Goal: Task Accomplishment & Management: Manage account settings

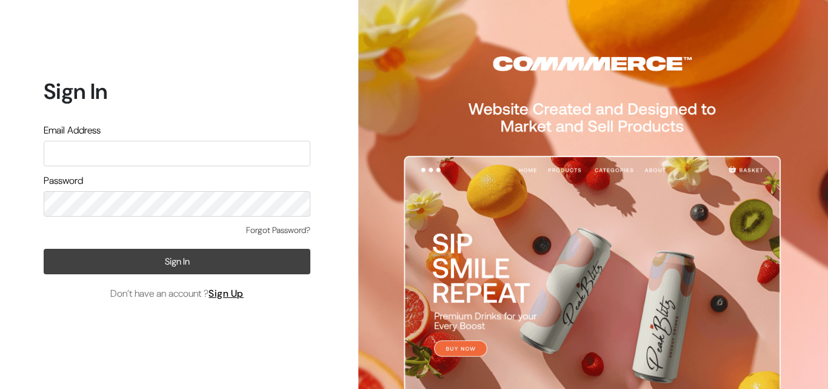
type input "varnambyaadhira@gmail.com"
click at [192, 259] on button "Sign In" at bounding box center [177, 261] width 267 height 25
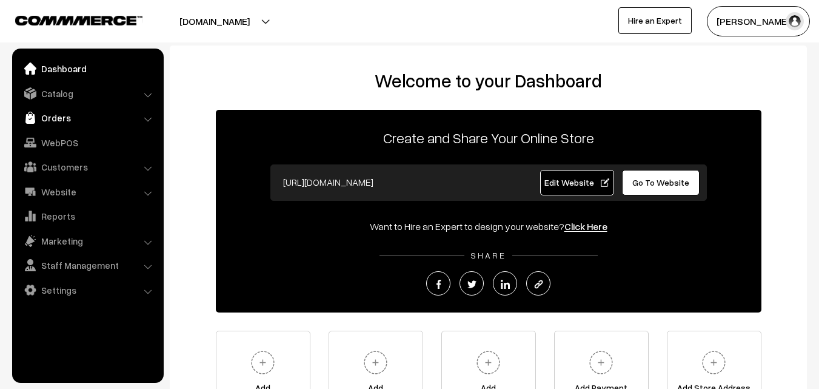
click at [56, 119] on link "Orders" at bounding box center [87, 118] width 144 height 22
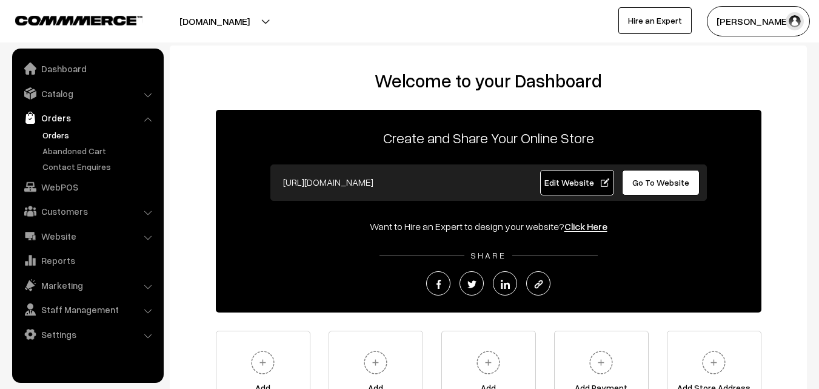
click at [55, 135] on link "Orders" at bounding box center [99, 135] width 120 height 13
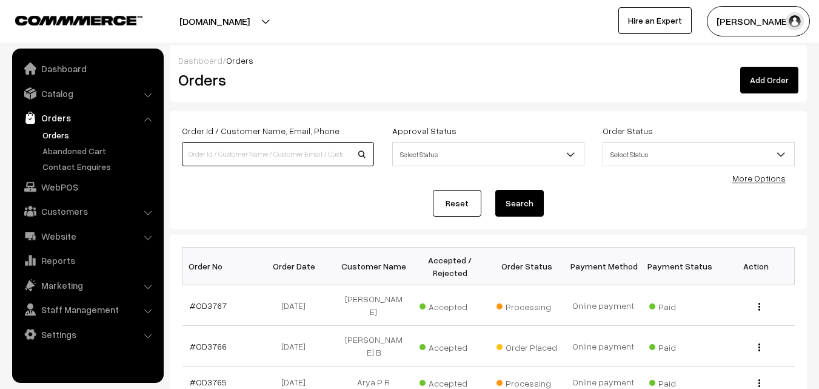
click at [189, 153] on input at bounding box center [278, 154] width 192 height 24
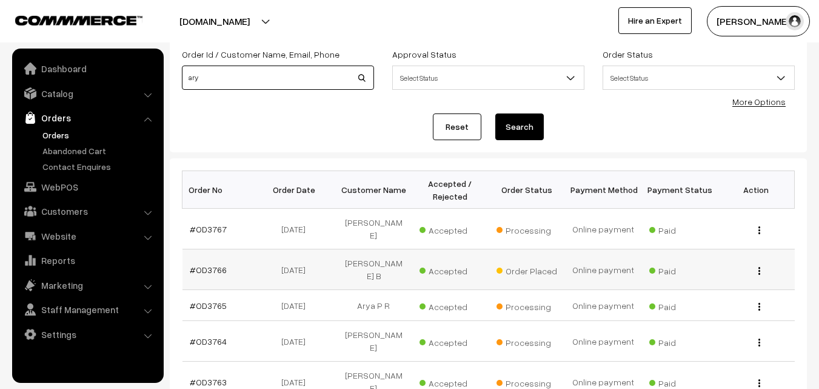
scroll to position [121, 0]
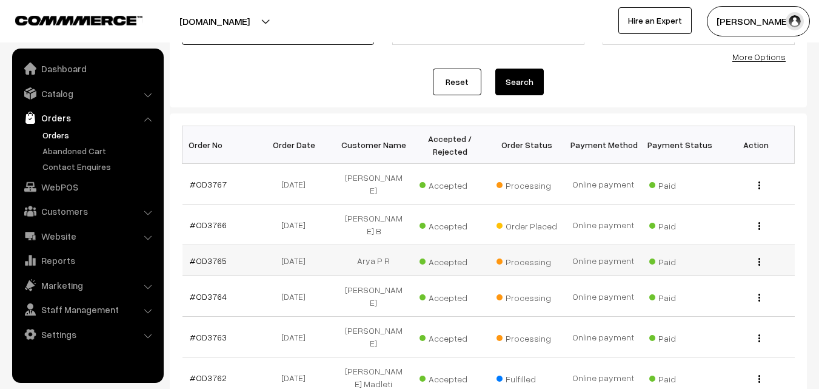
type input "ary"
click at [760, 258] on img "button" at bounding box center [760, 262] width 2 height 8
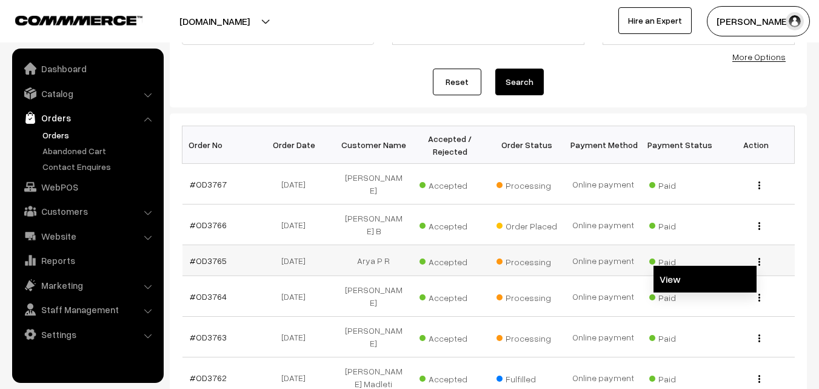
click at [676, 274] on link "View" at bounding box center [705, 279] width 103 height 27
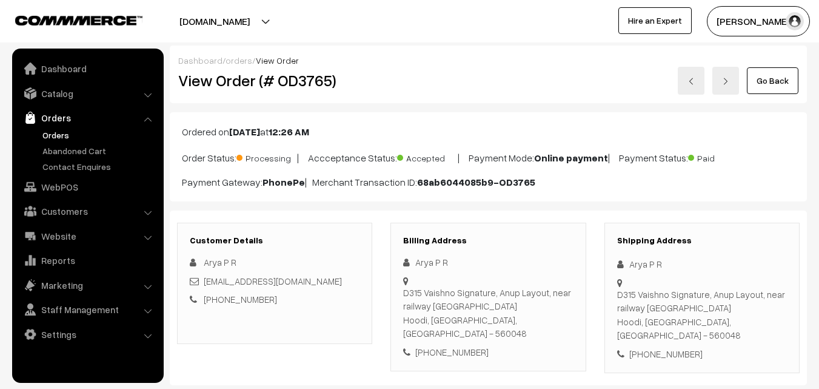
click at [765, 84] on link "Go Back" at bounding box center [773, 80] width 52 height 27
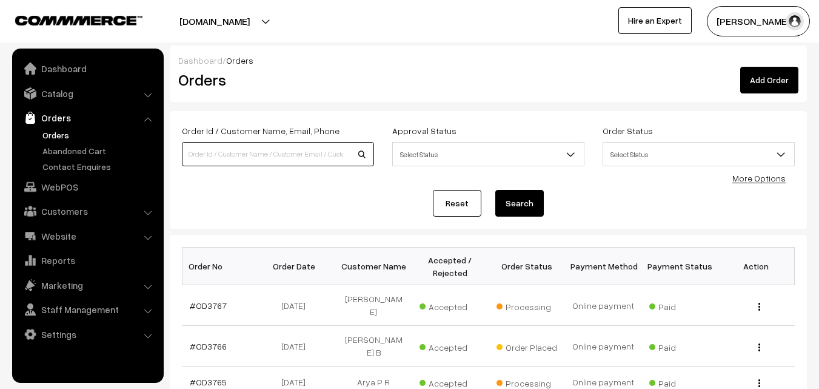
click at [194, 153] on input at bounding box center [278, 154] width 192 height 24
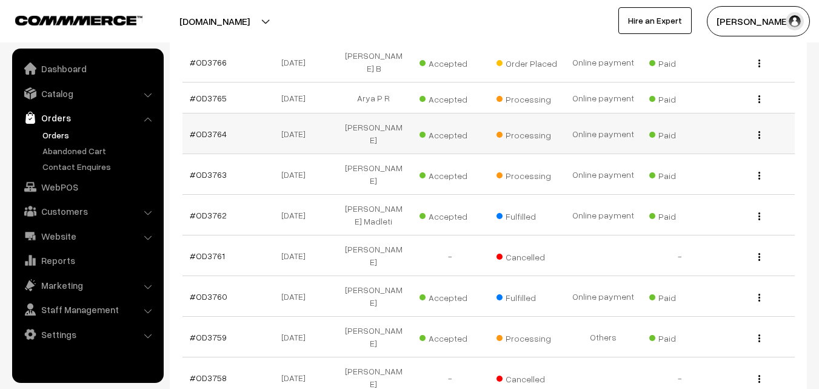
scroll to position [303, 0]
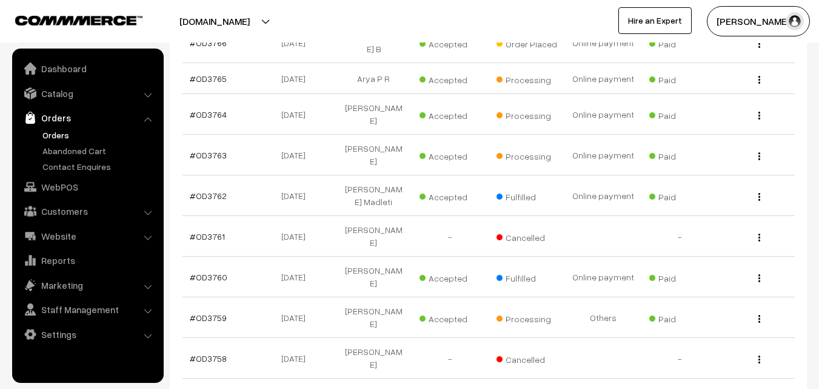
type input "kashi"
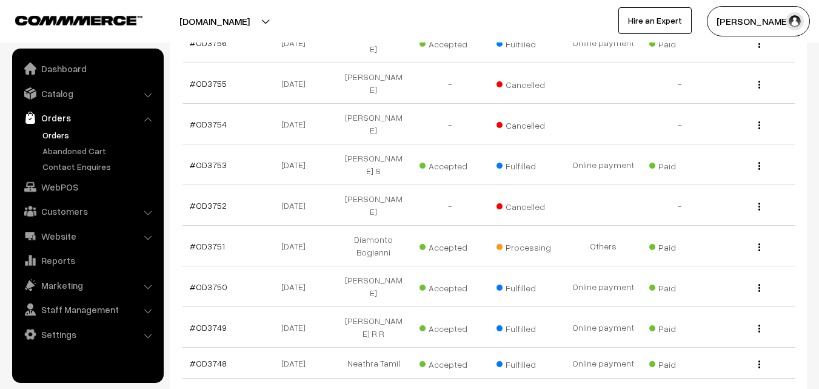
scroll to position [364, 0]
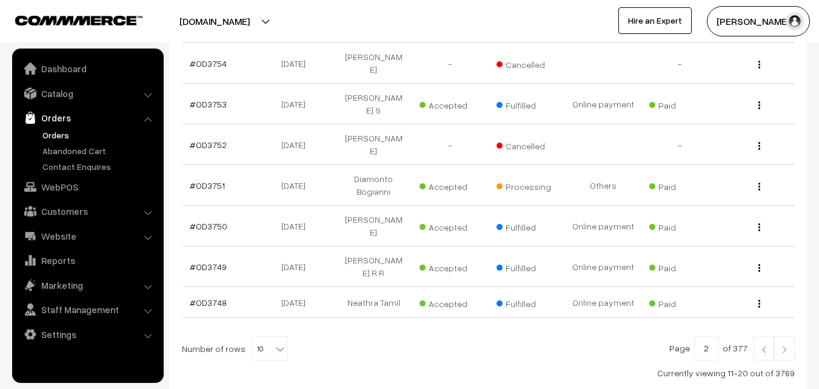
click at [784, 346] on img at bounding box center [784, 349] width 11 height 7
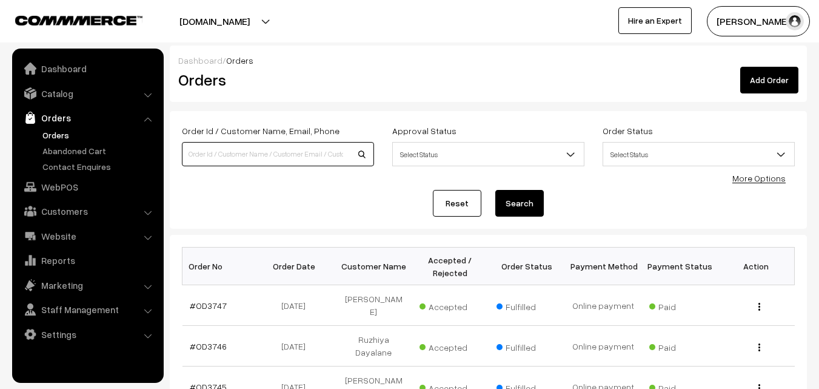
click at [232, 149] on input at bounding box center [278, 154] width 192 height 24
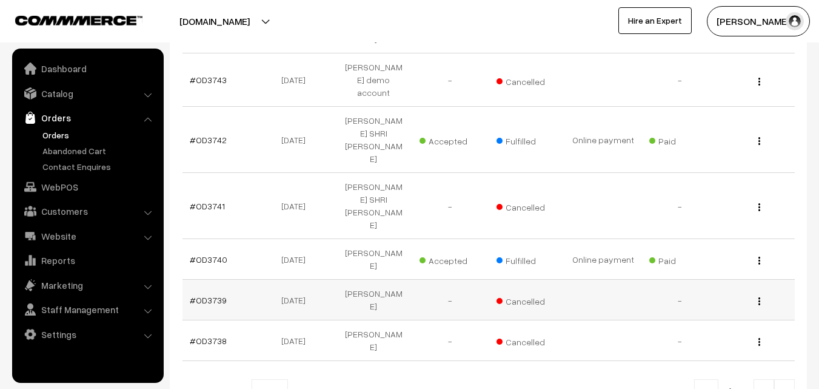
scroll to position [424, 0]
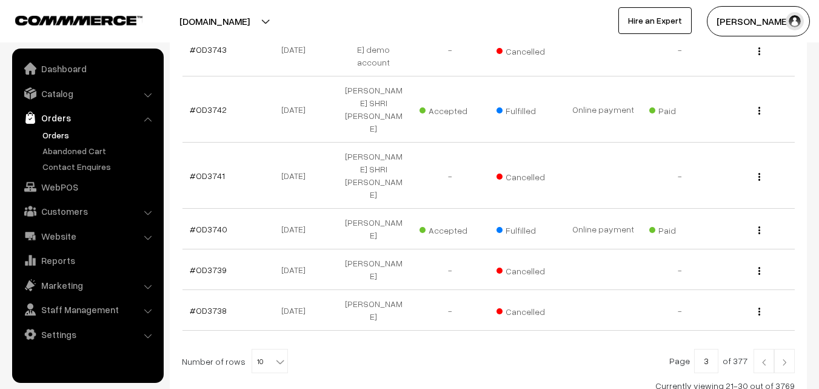
type input "kashish"
click at [762, 358] on img at bounding box center [764, 361] width 11 height 7
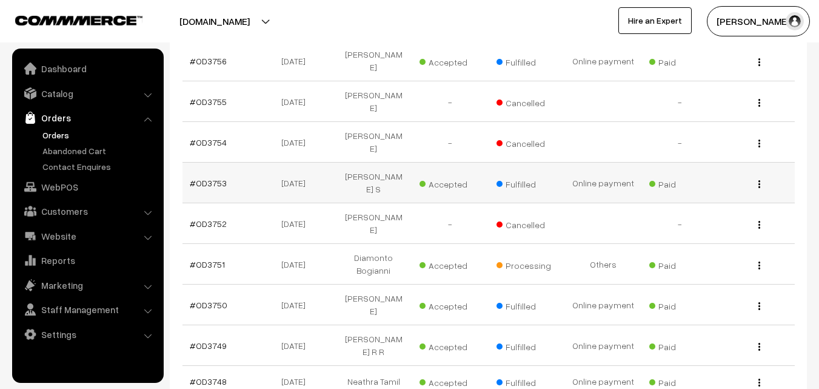
scroll to position [303, 0]
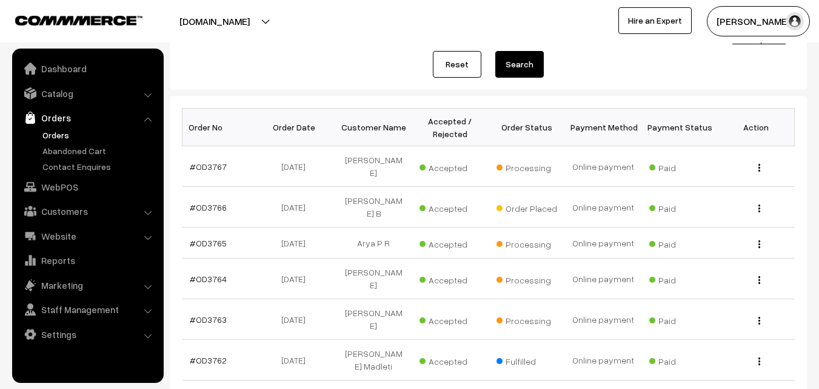
scroll to position [121, 0]
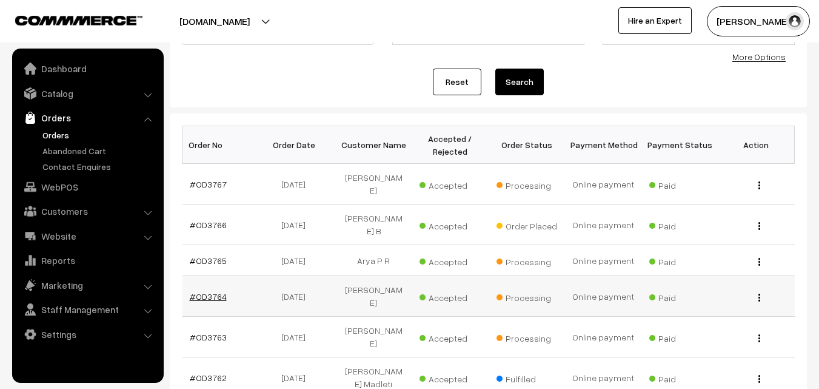
click at [209, 291] on link "#OD3764" at bounding box center [208, 296] width 37 height 10
click at [211, 291] on link "#OD3764" at bounding box center [208, 296] width 37 height 10
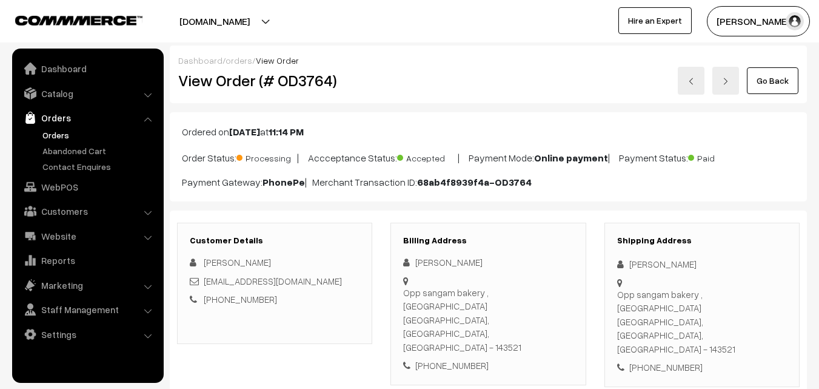
click at [763, 82] on link "Go Back" at bounding box center [773, 80] width 52 height 27
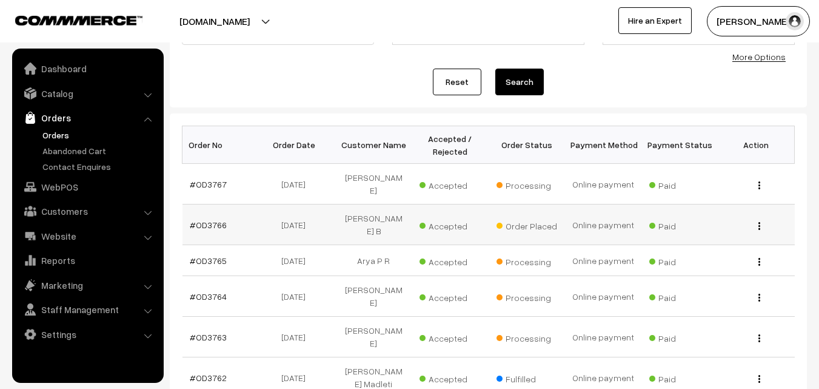
scroll to position [182, 0]
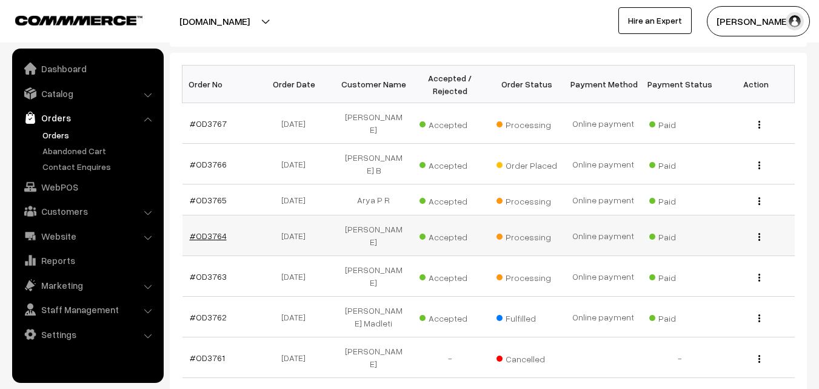
click at [209, 230] on link "#OD3764" at bounding box center [208, 235] width 37 height 10
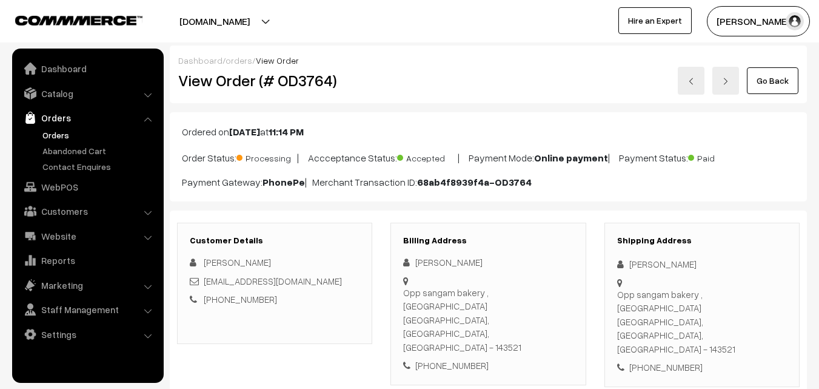
click at [58, 136] on link "Orders" at bounding box center [99, 135] width 120 height 13
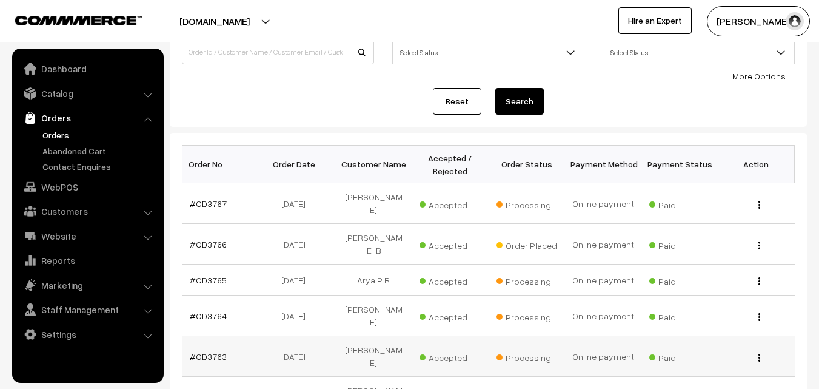
scroll to position [121, 0]
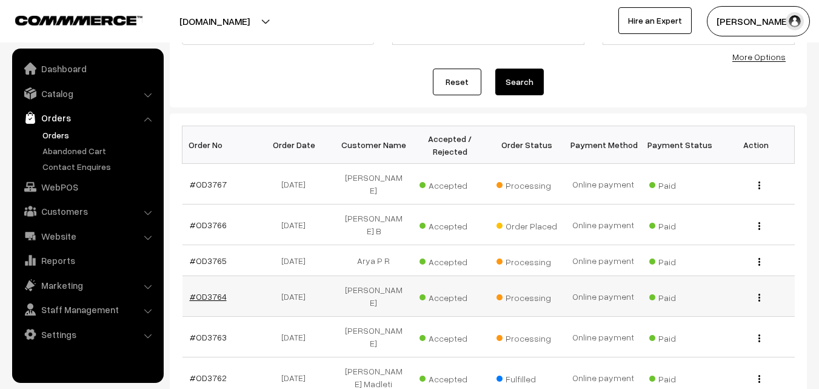
click at [212, 291] on link "#OD3764" at bounding box center [208, 296] width 37 height 10
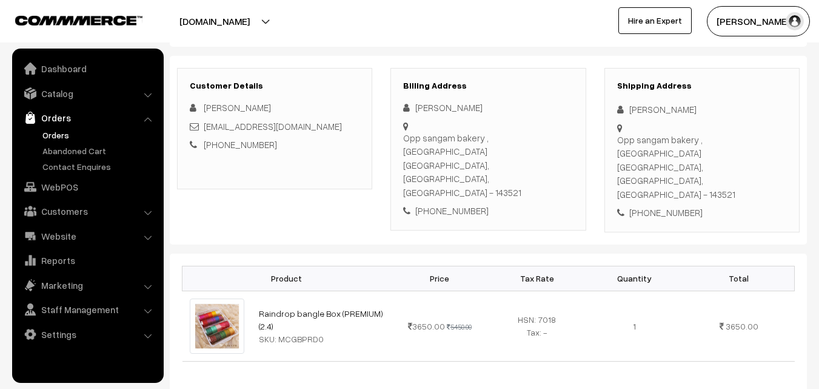
scroll to position [182, 0]
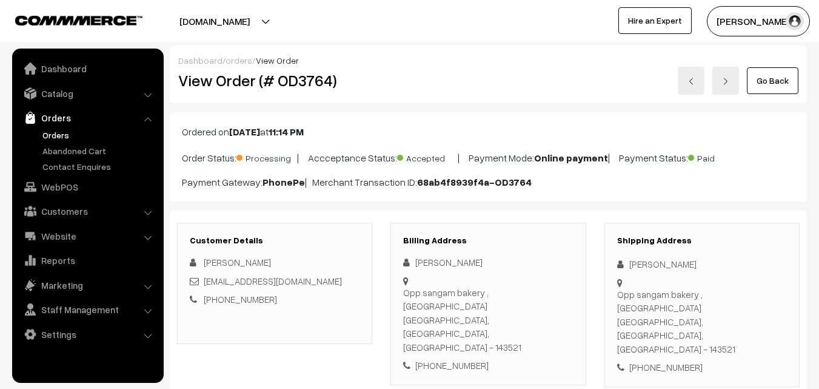
scroll to position [182, 0]
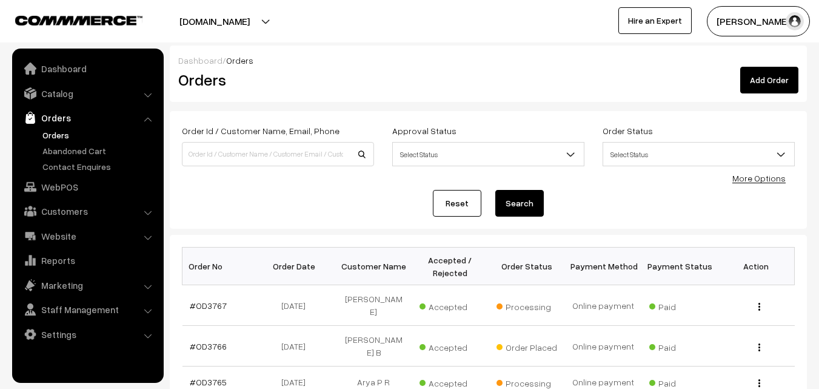
scroll to position [121, 0]
